Goal: Information Seeking & Learning: Learn about a topic

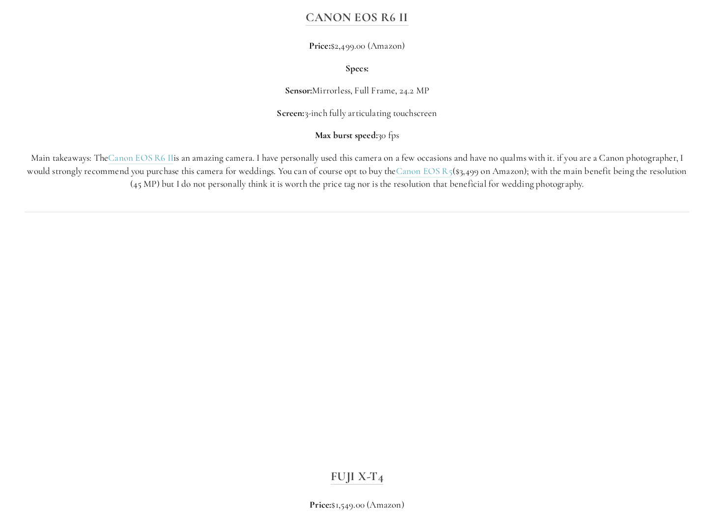
scroll to position [2508, 0]
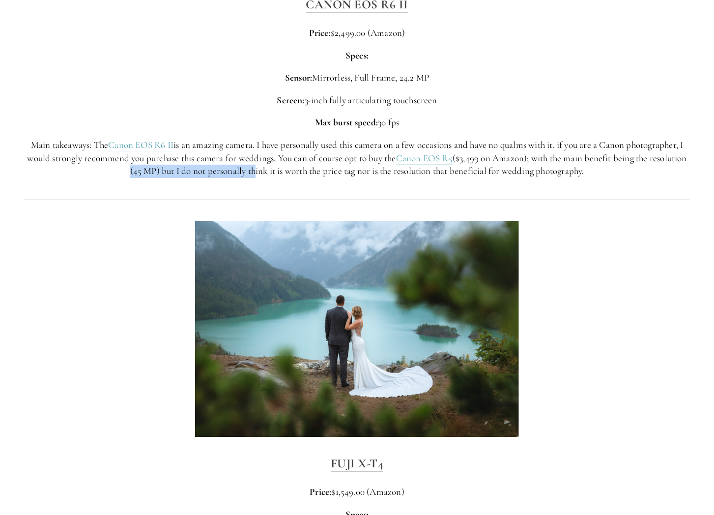
drag, startPoint x: 143, startPoint y: 160, endPoint x: 270, endPoint y: 165, distance: 127.4
click at [270, 165] on div "Canon EOS R6 II Price: $2,499.00 (Amazon) Specs: Sensor: Mirrorless, Full Frame…" at bounding box center [357, 86] width 682 height 200
drag, startPoint x: 351, startPoint y: 156, endPoint x: 462, endPoint y: 163, distance: 111.3
click at [462, 163] on p "Main takeaways: The Canon EOS R6 II is an amazing camera. I have personally use…" at bounding box center [357, 158] width 665 height 39
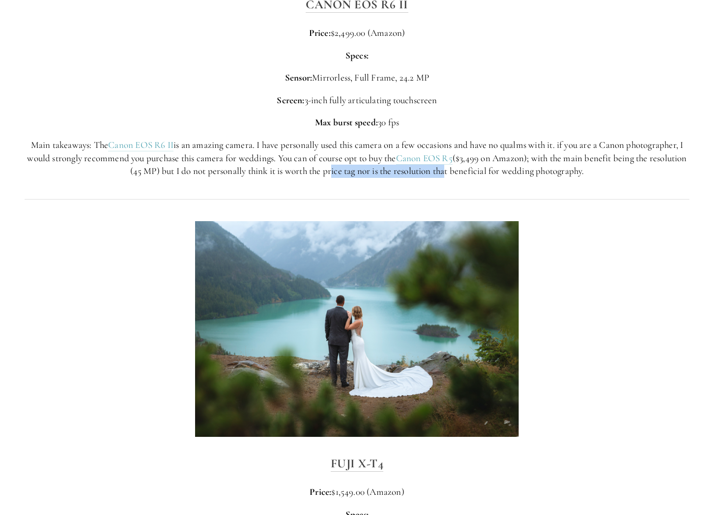
click at [463, 163] on p "Main takeaways: The Canon EOS R6 II is an amazing camera. I have personally use…" at bounding box center [357, 158] width 665 height 39
click at [624, 299] on div at bounding box center [357, 329] width 682 height 233
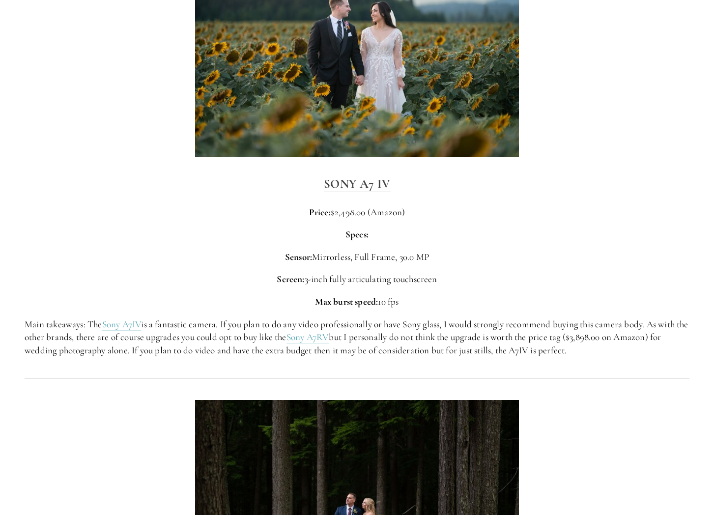
scroll to position [1868, 0]
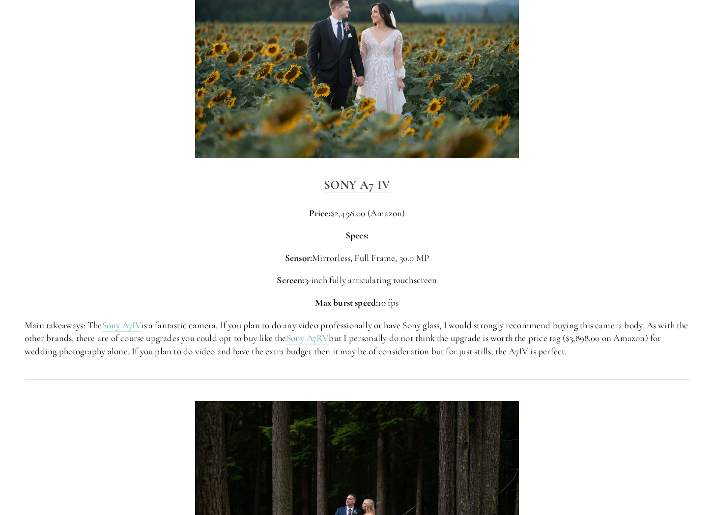
drag, startPoint x: 581, startPoint y: 336, endPoint x: 513, endPoint y: 347, distance: 68.6
click at [513, 347] on div "Sony A7 IV Price: $2,498.00 (Amazon) Specs: Sensor: Mirrorless, Full Frame, 30.…" at bounding box center [357, 267] width 682 height 200
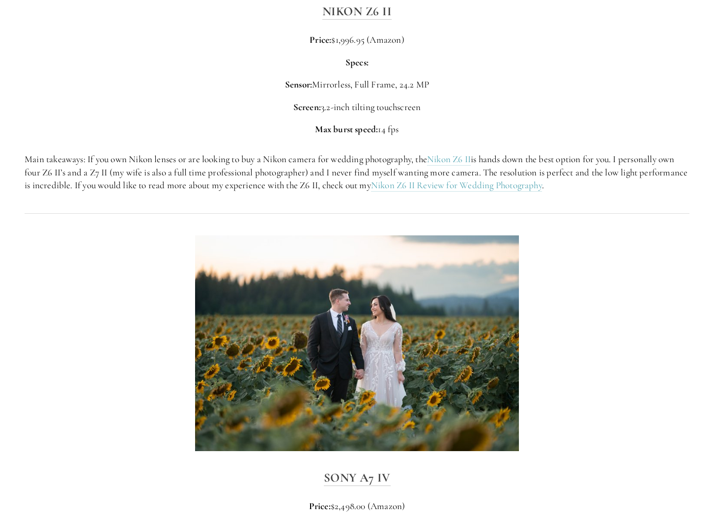
click at [590, 319] on div at bounding box center [357, 343] width 682 height 233
